Goal: Find specific page/section: Find specific page/section

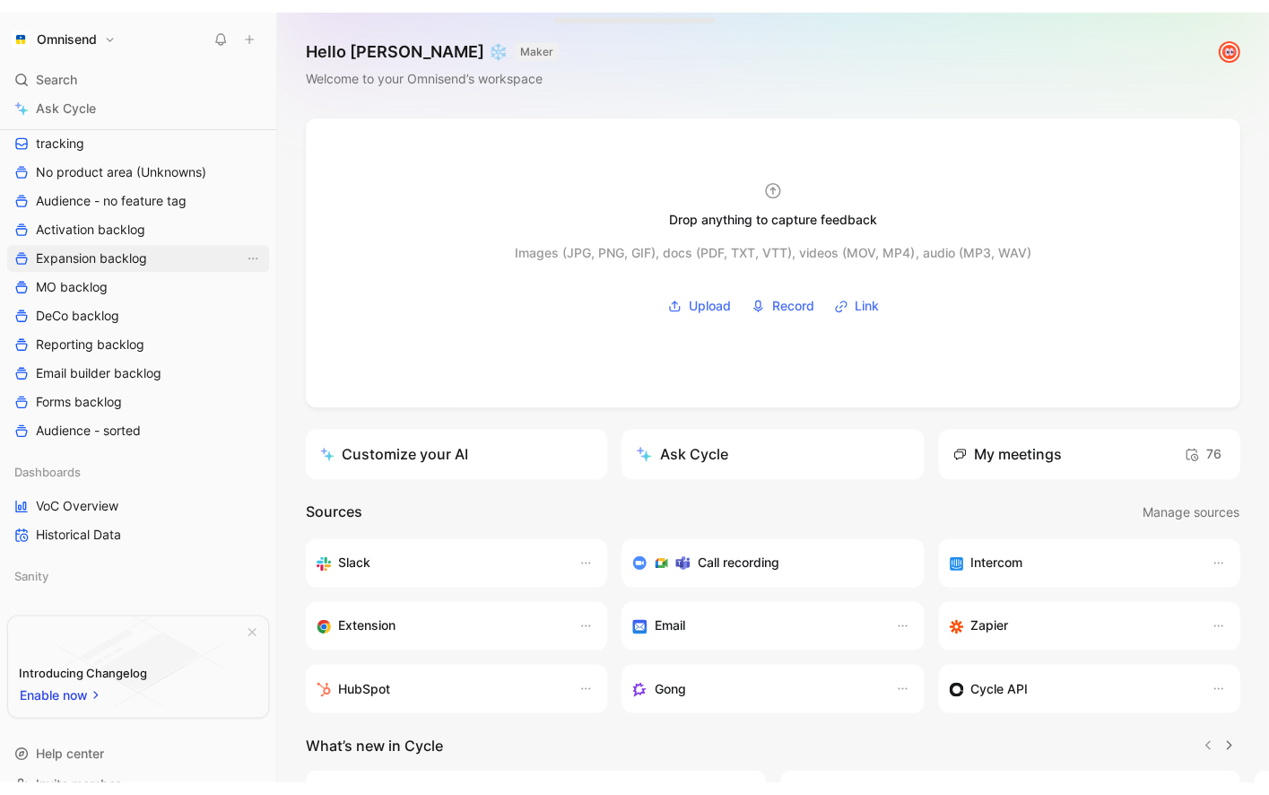
scroll to position [503, 0]
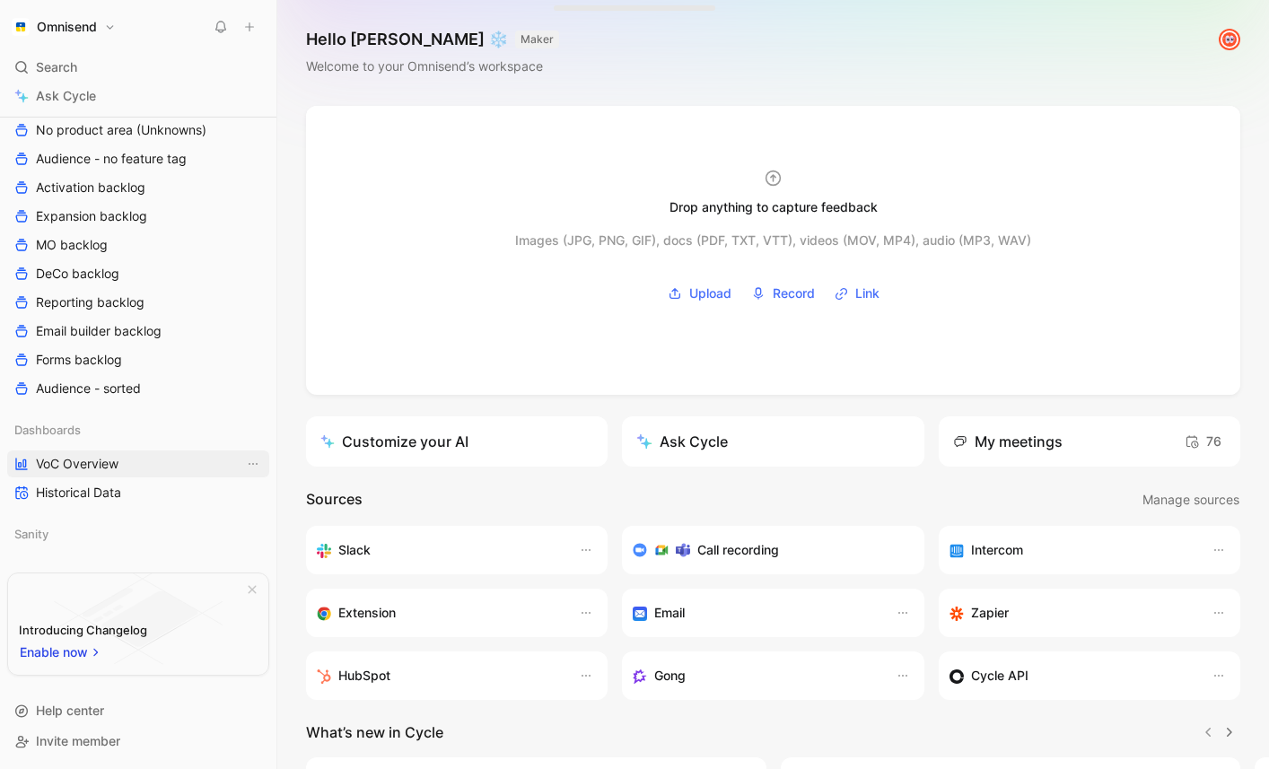
click at [81, 459] on span "VoC Overview" at bounding box center [77, 464] width 83 height 18
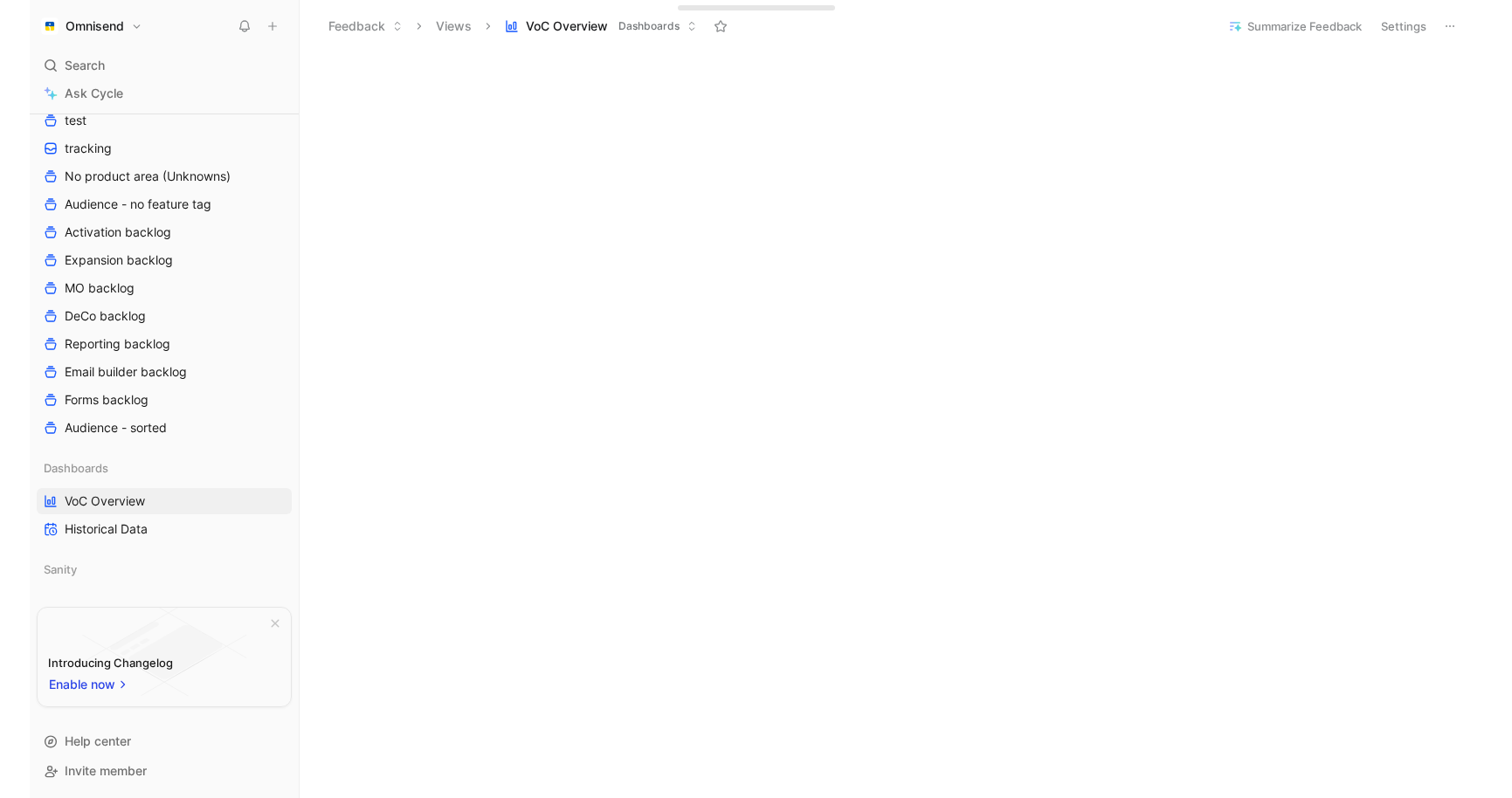
scroll to position [622, 0]
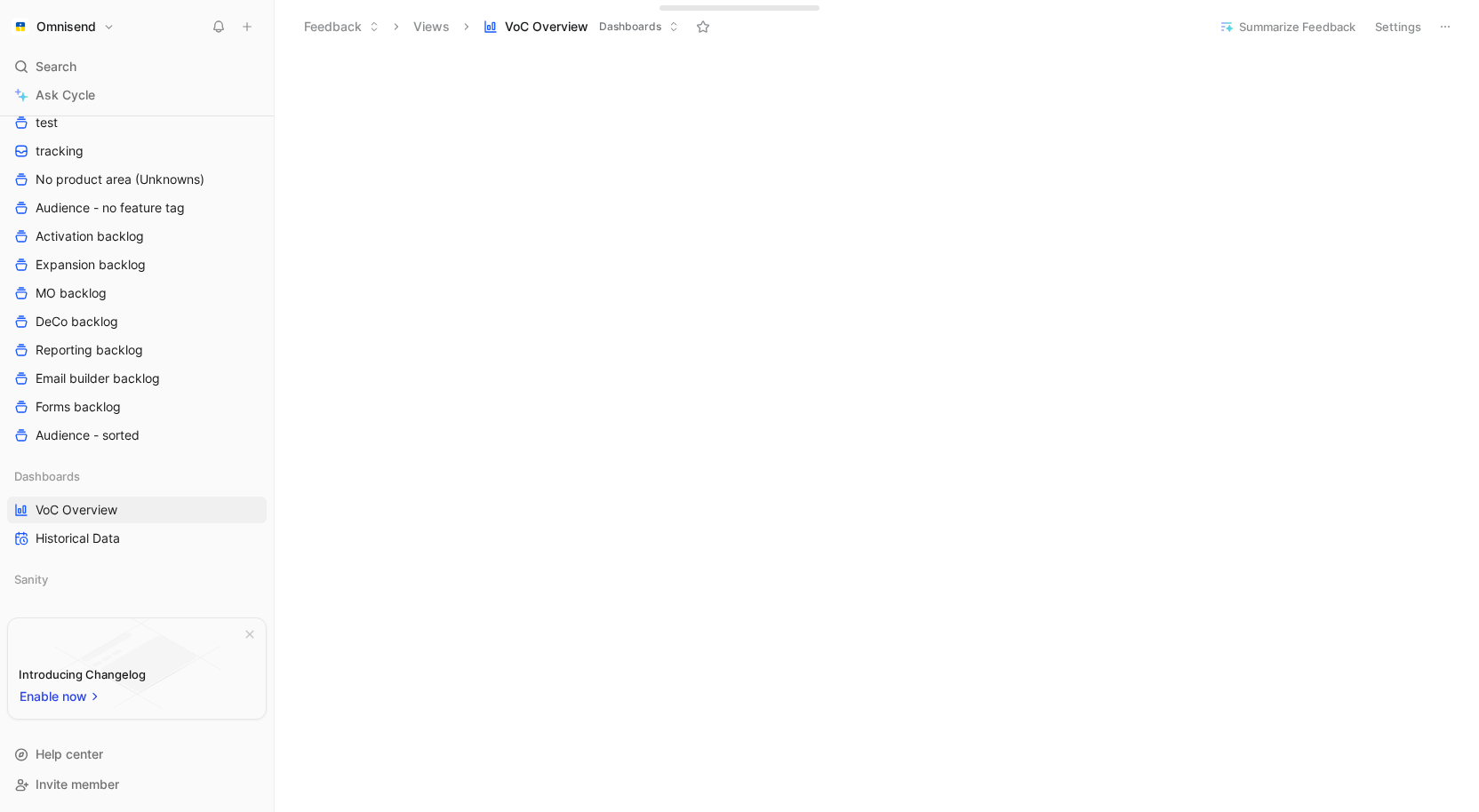
click at [4, 327] on div "Workspace Home G then H Feedback G then F Requests G then R Releases G then L C…" at bounding box center [137, 463] width 273 height 696
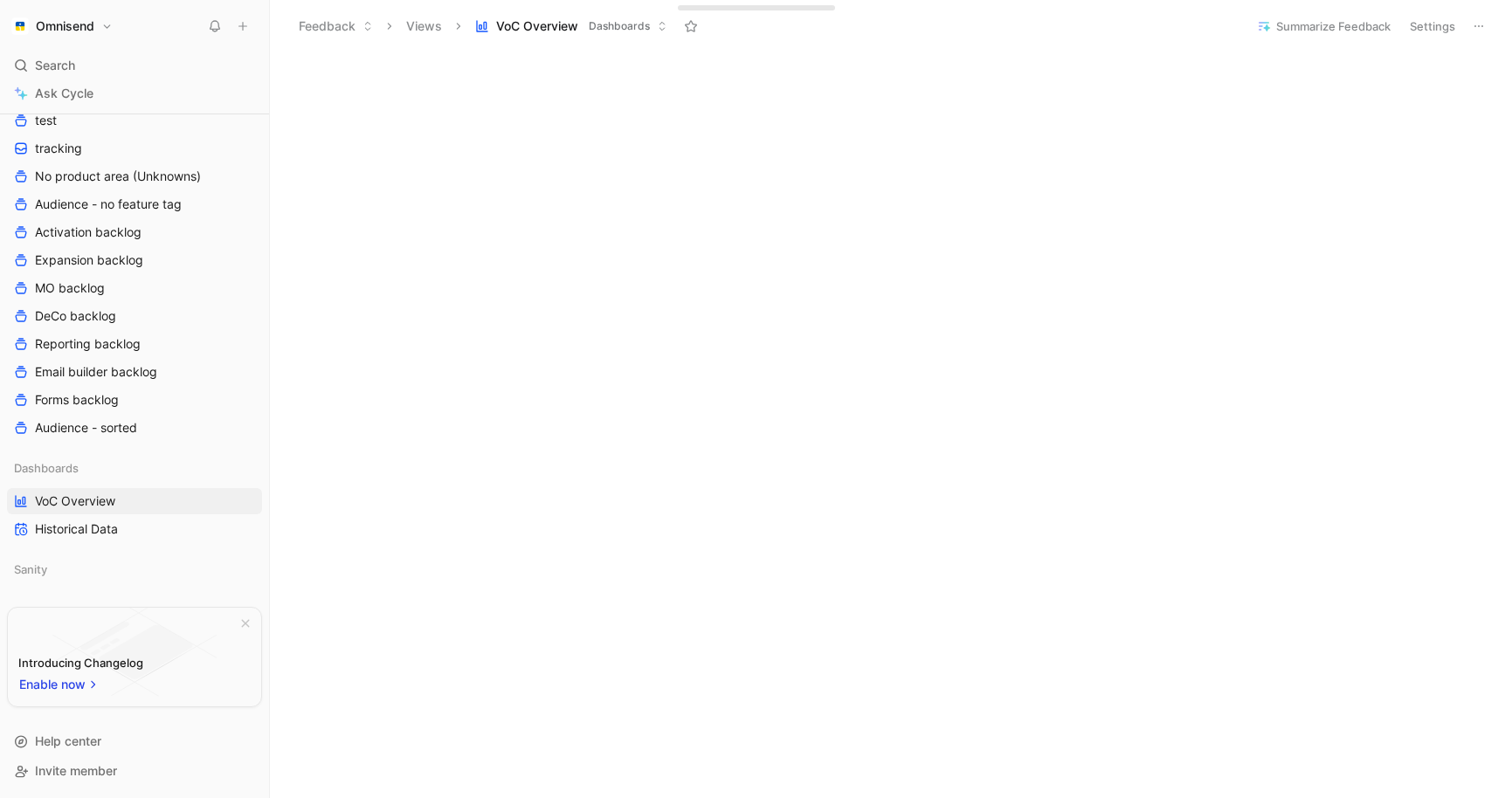
scroll to position [982, 0]
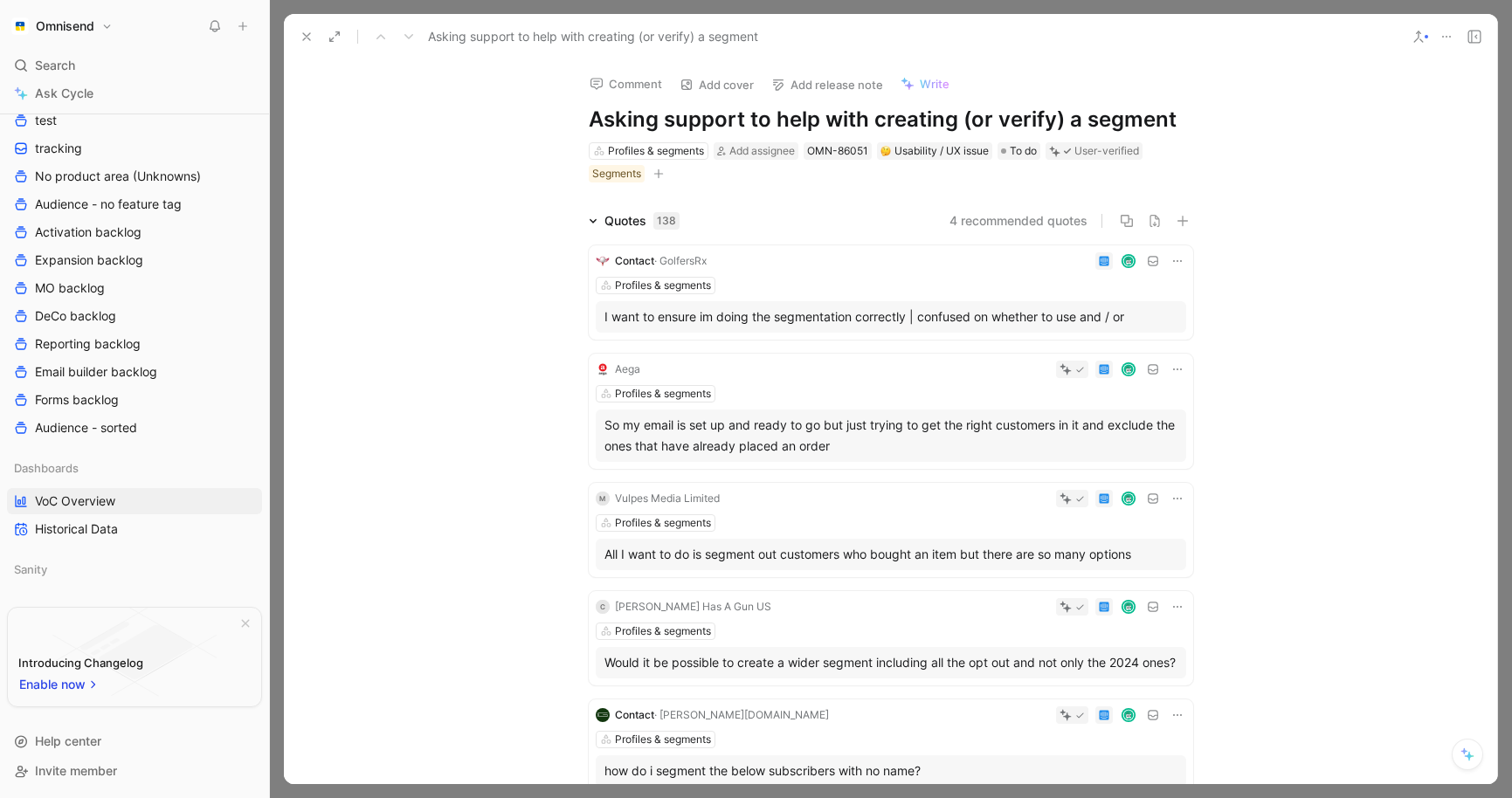
click at [303, 30] on icon at bounding box center [307, 37] width 14 height 14
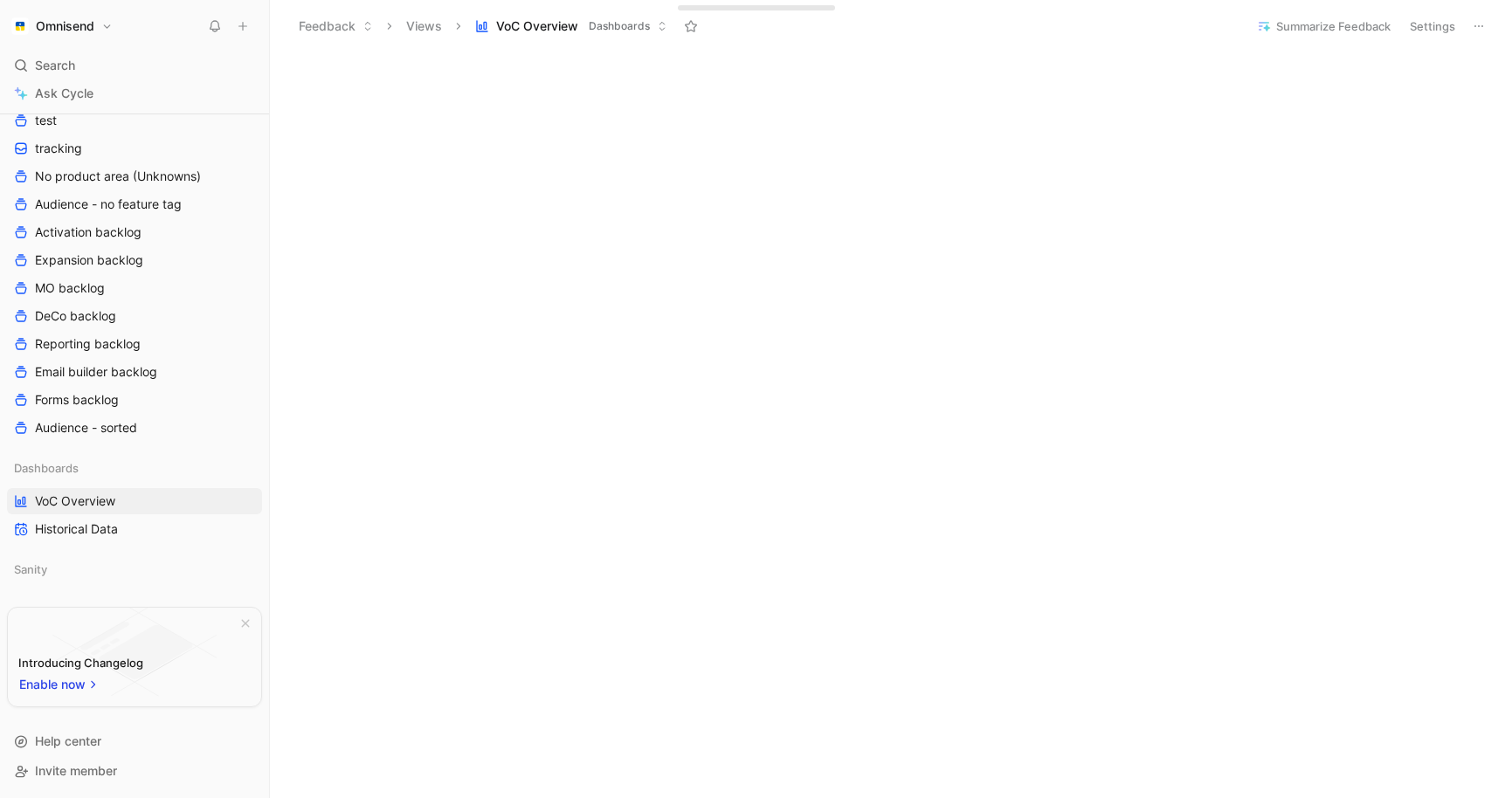
scroll to position [738, 0]
